Goal: Find specific page/section: Find specific page/section

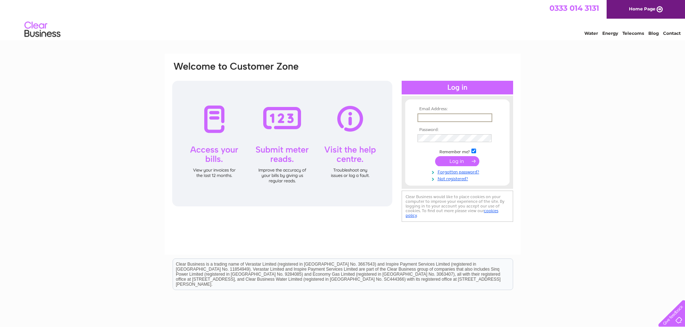
click at [430, 118] on input "text" at bounding box center [454, 118] width 75 height 9
type input "office@shears-green-infant.kent.sch.uk"
click at [452, 162] on input "submit" at bounding box center [457, 161] width 44 height 10
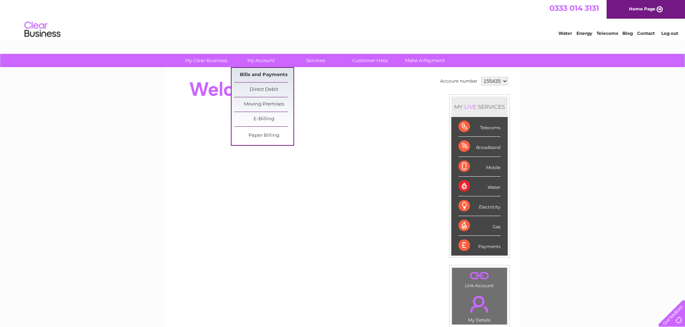
click at [266, 75] on link "Bills and Payments" at bounding box center [263, 75] width 59 height 14
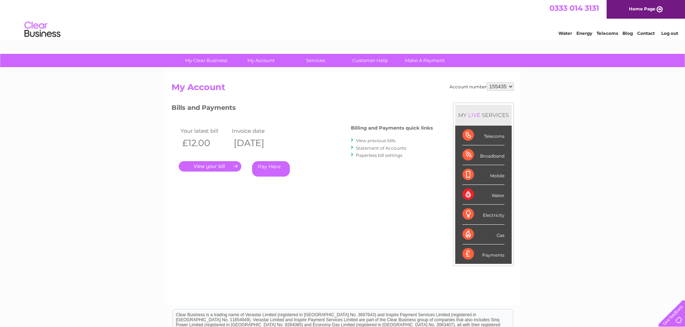
click at [216, 166] on link "." at bounding box center [210, 166] width 63 height 10
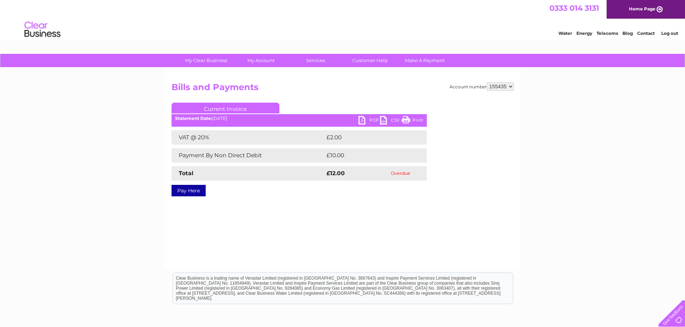
click at [363, 121] on link "PDF" at bounding box center [369, 121] width 22 height 10
